Goal: Task Accomplishment & Management: Use online tool/utility

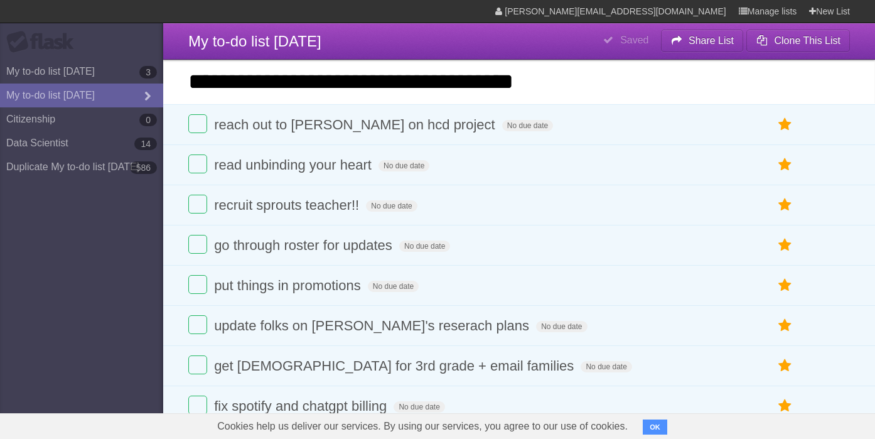
type input "**********"
click input "*********" at bounding box center [0, 0] width 0 height 0
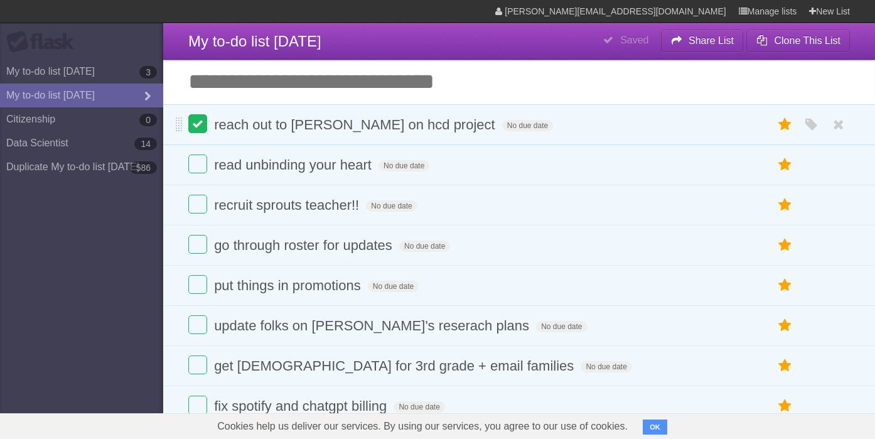
click at [190, 124] on label at bounding box center [197, 123] width 19 height 19
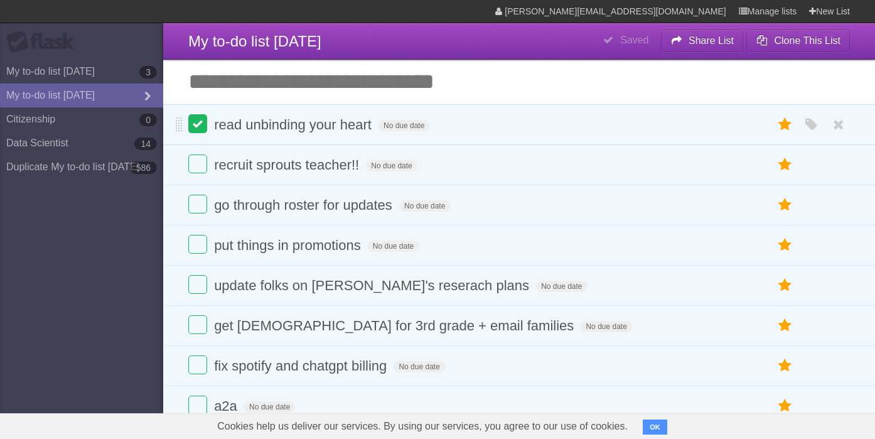
click at [195, 161] on label at bounding box center [197, 163] width 19 height 19
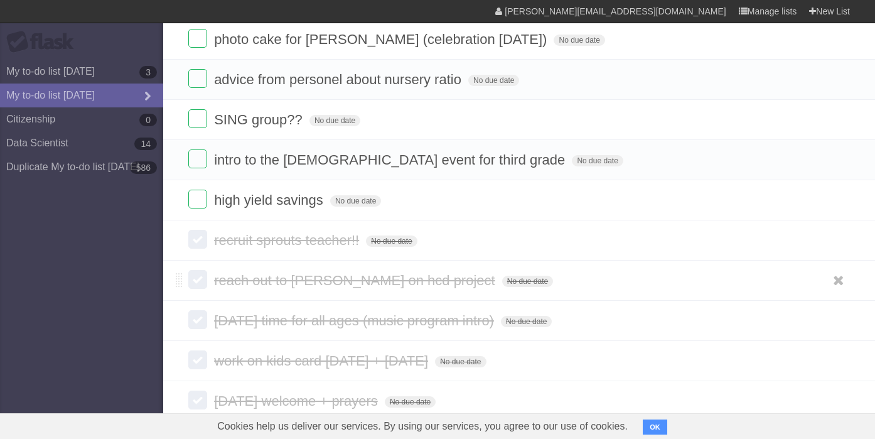
scroll to position [868, 0]
click at [537, 233] on form "recruit sprouts teacher!! No due date White Red Blue Green Purple Orange" at bounding box center [518, 241] width 661 height 21
click at [193, 232] on label at bounding box center [197, 240] width 19 height 19
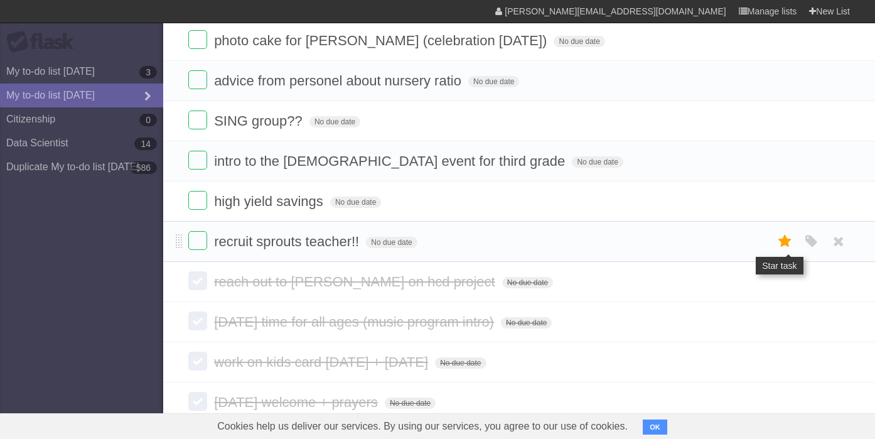
click at [789, 233] on icon at bounding box center [785, 241] width 18 height 21
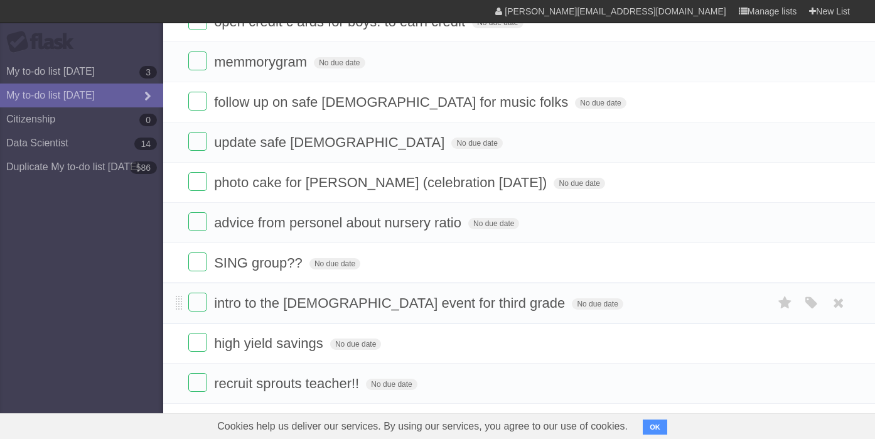
scroll to position [725, 0]
click at [187, 176] on li "photo cake for [PERSON_NAME] (celebration [DATE]) No due date White Red Blue Gr…" at bounding box center [519, 183] width 712 height 41
click at [193, 174] on label at bounding box center [197, 182] width 19 height 19
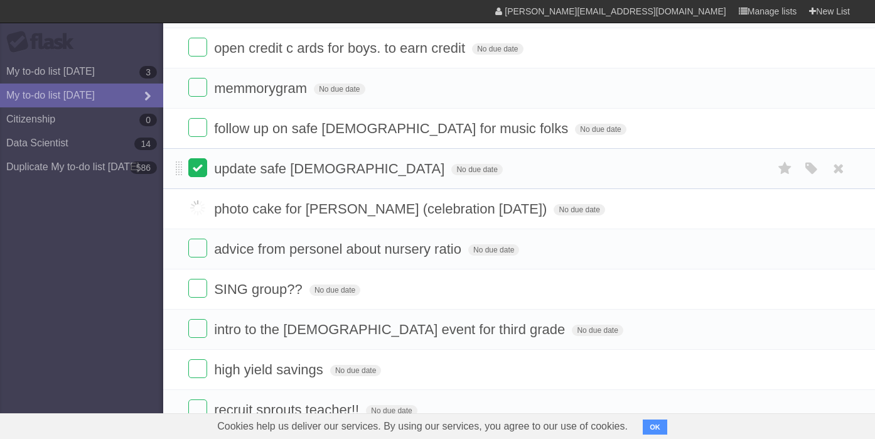
scroll to position [697, 0]
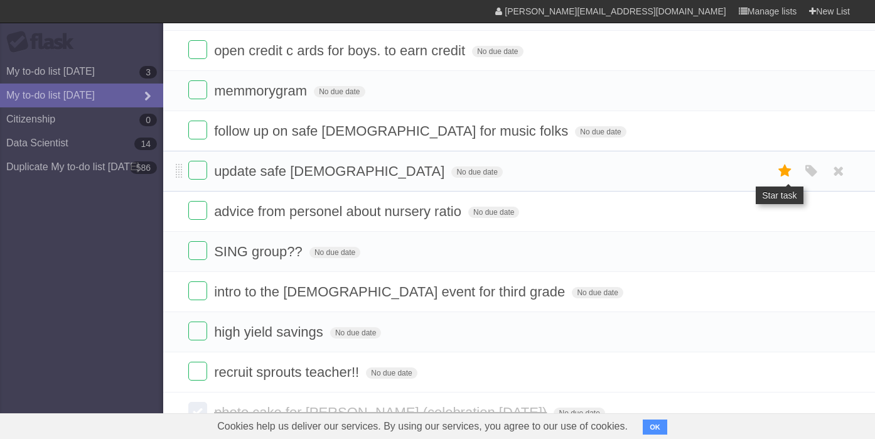
click at [793, 161] on icon at bounding box center [785, 171] width 18 height 21
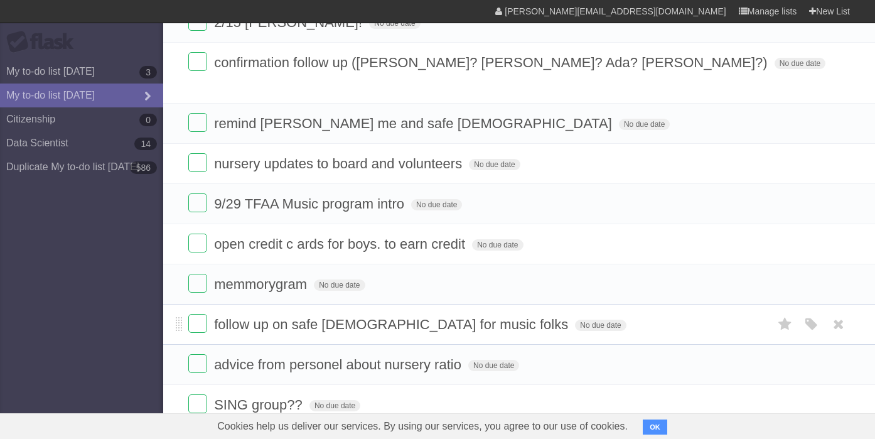
scroll to position [531, 0]
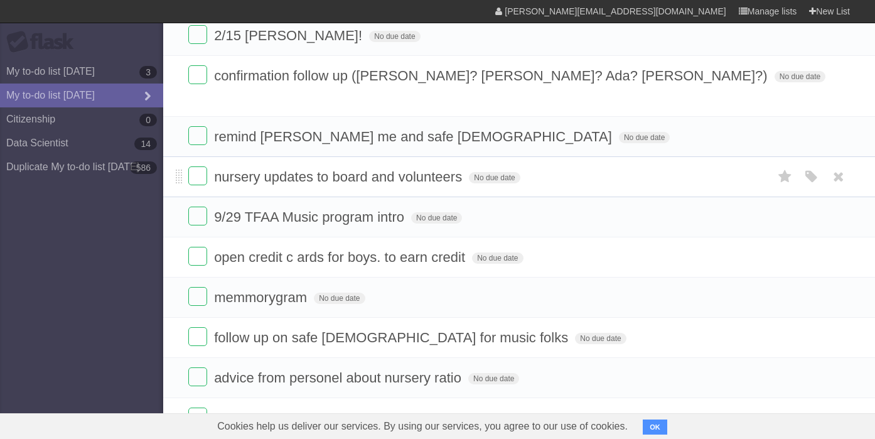
click at [201, 156] on li "nursery updates to board and volunteers No due date White Red Blue Green Purple…" at bounding box center [519, 176] width 712 height 41
click at [201, 166] on label at bounding box center [197, 175] width 19 height 19
click at [200, 126] on label at bounding box center [197, 135] width 19 height 19
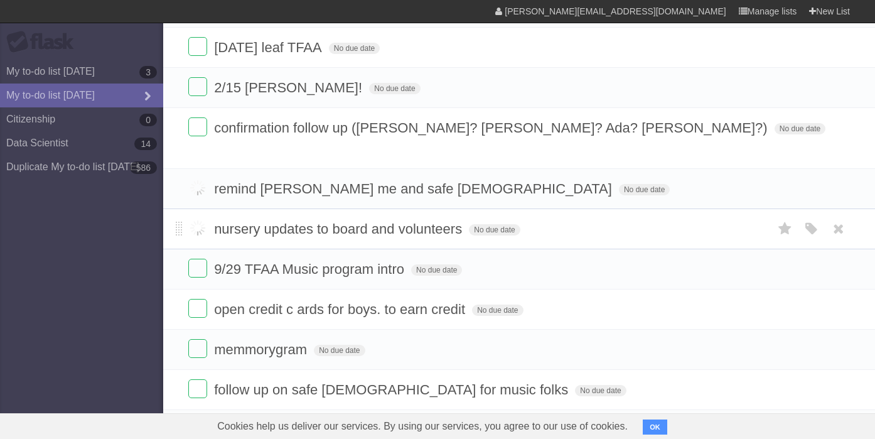
scroll to position [451, 0]
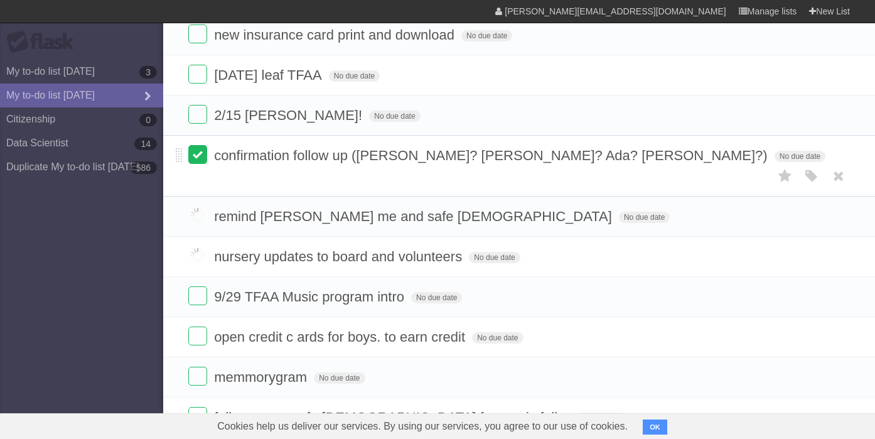
click at [195, 159] on label at bounding box center [197, 154] width 19 height 19
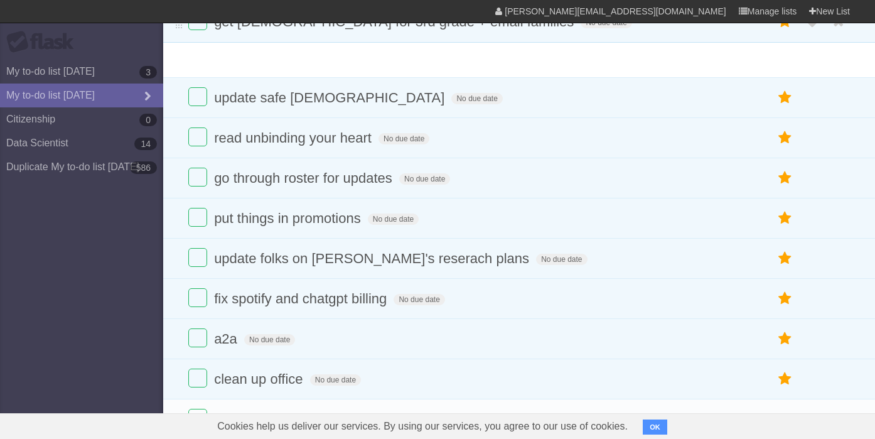
scroll to position [43, 0]
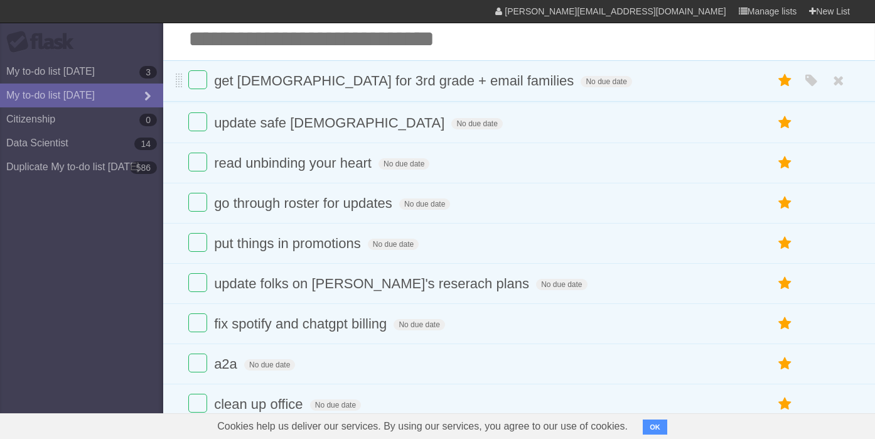
drag, startPoint x: 178, startPoint y: 259, endPoint x: 184, endPoint y: 78, distance: 181.5
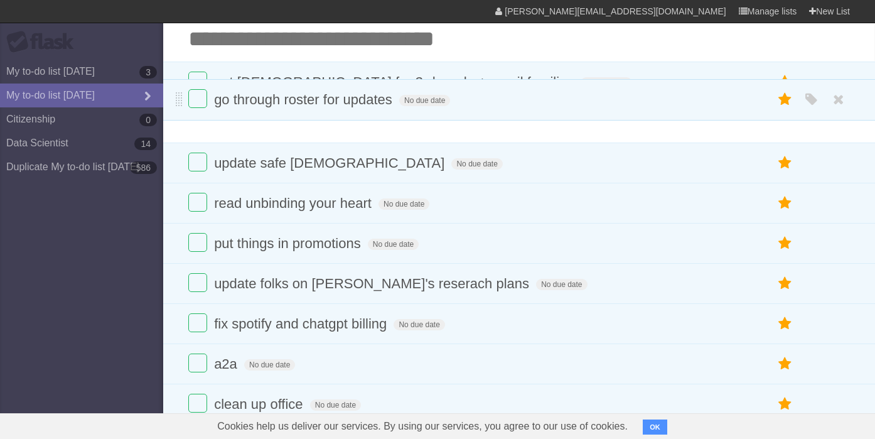
drag, startPoint x: 176, startPoint y: 207, endPoint x: 181, endPoint y: 117, distance: 89.9
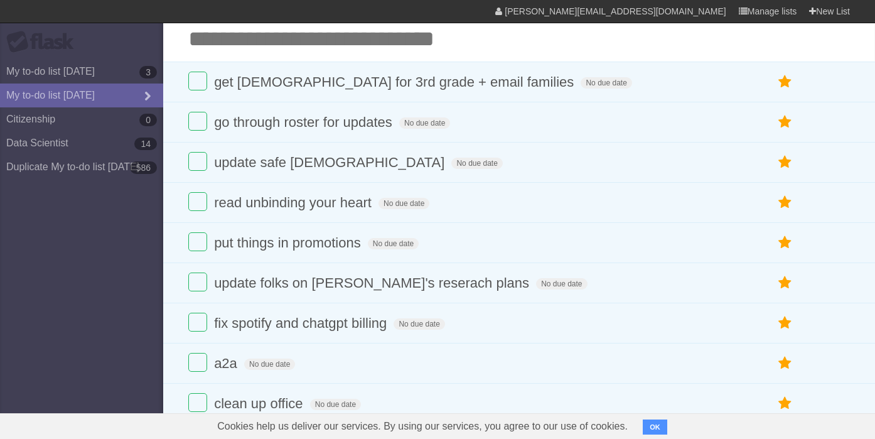
click at [312, 38] on input "Add another task" at bounding box center [519, 39] width 712 height 44
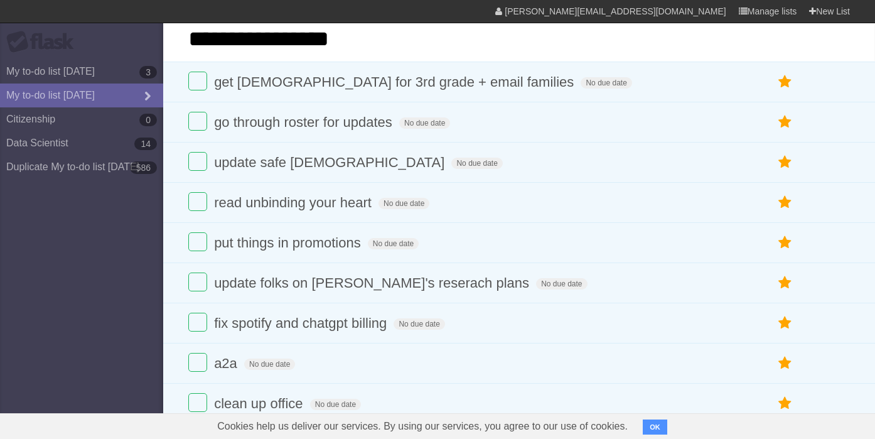
type input "**********"
click input "*********" at bounding box center [0, 0] width 0 height 0
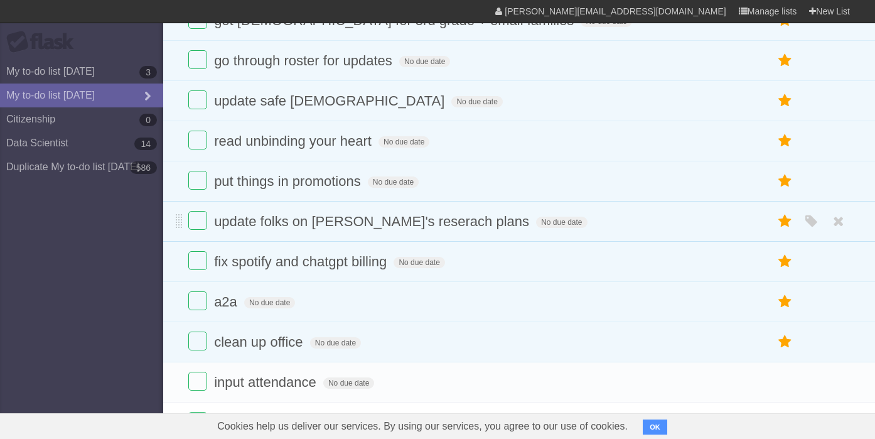
scroll to position [105, 0]
